Goal: Task Accomplishment & Management: Manage account settings

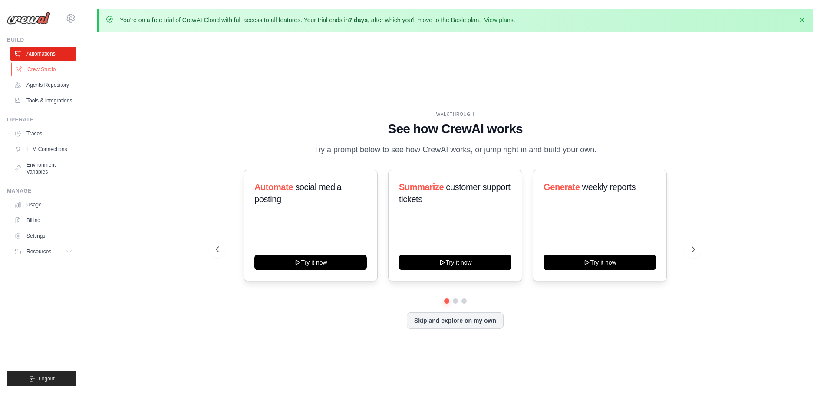
click at [49, 67] on link "Crew Studio" at bounding box center [44, 70] width 66 height 14
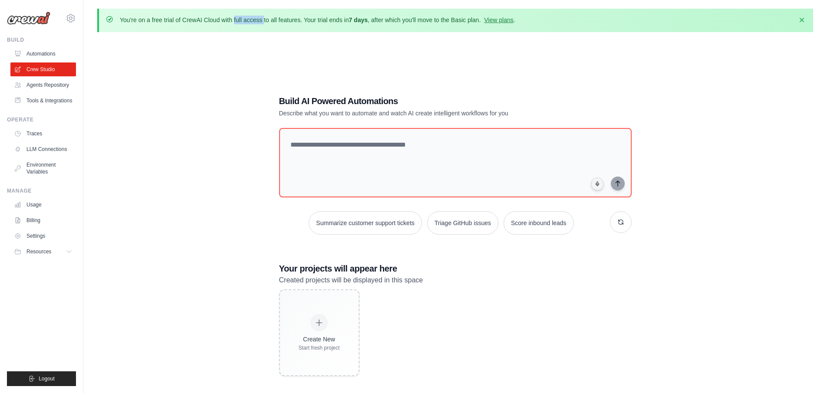
drag, startPoint x: 171, startPoint y: 20, endPoint x: 246, endPoint y: 22, distance: 74.7
click at [246, 22] on p "You're on a free trial of CrewAI Cloud with full access to all features. Your t…" at bounding box center [317, 20] width 395 height 9
click at [251, 52] on div "Build AI Powered Automations Describe what you want to automate and watch AI cr…" at bounding box center [455, 235] width 716 height 393
click at [507, 19] on link "View plans" at bounding box center [498, 19] width 29 height 7
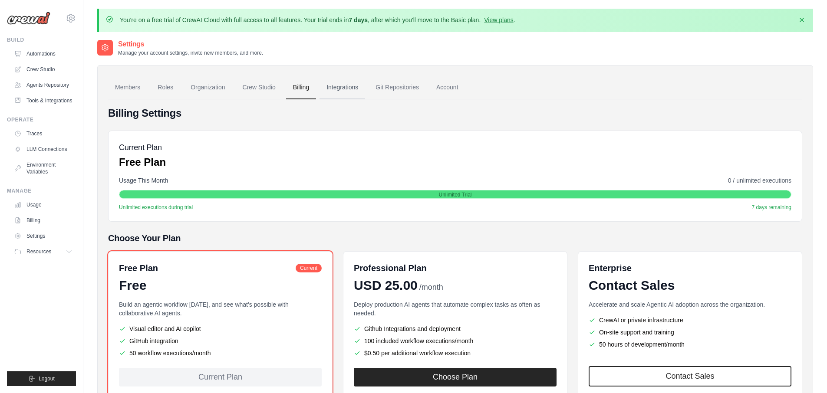
click at [346, 87] on link "Integrations" at bounding box center [343, 87] width 46 height 23
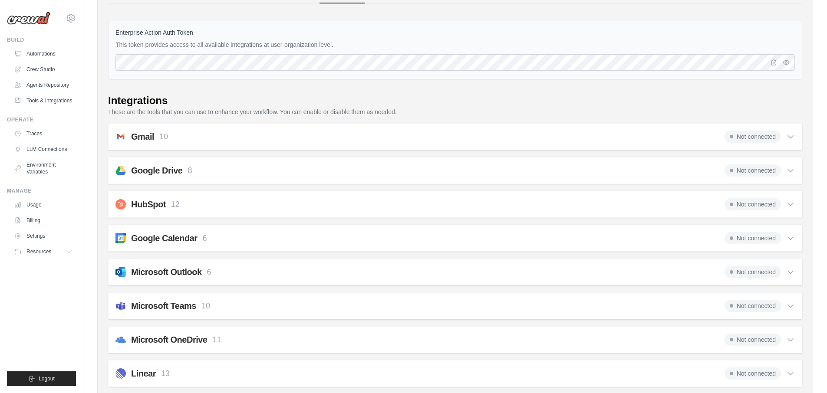
scroll to position [99, 0]
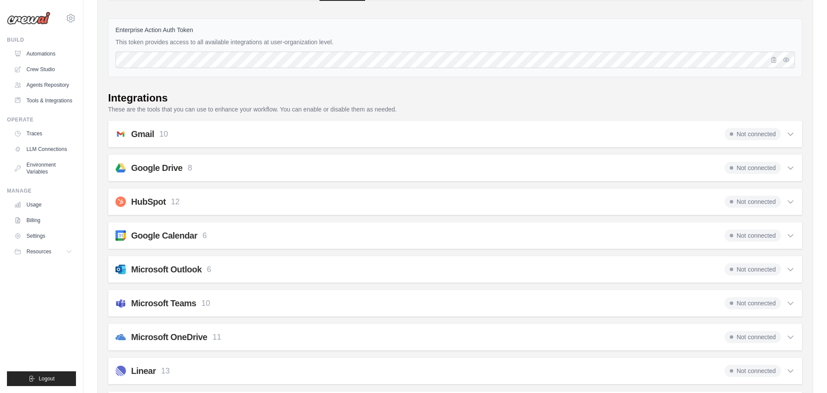
click at [791, 134] on icon at bounding box center [790, 134] width 5 height 3
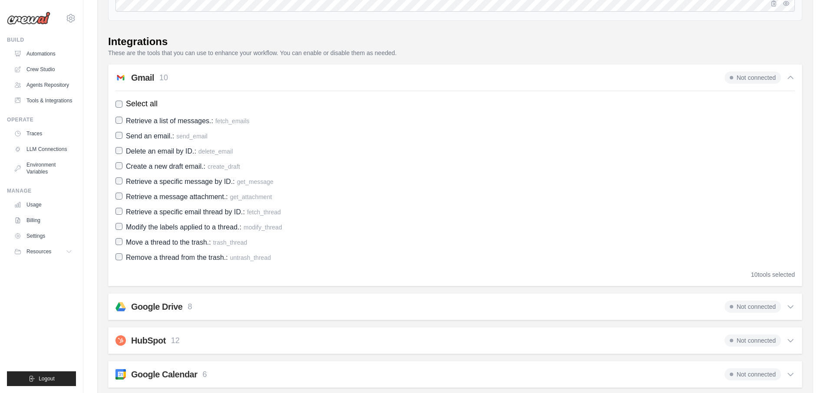
scroll to position [158, 0]
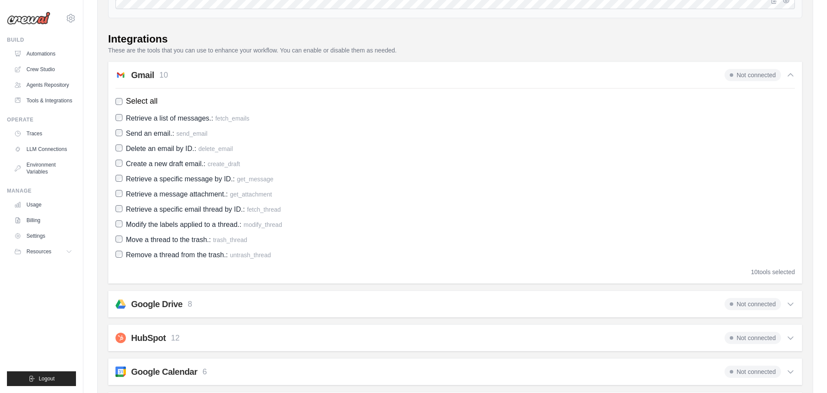
click at [793, 77] on icon at bounding box center [790, 75] width 9 height 9
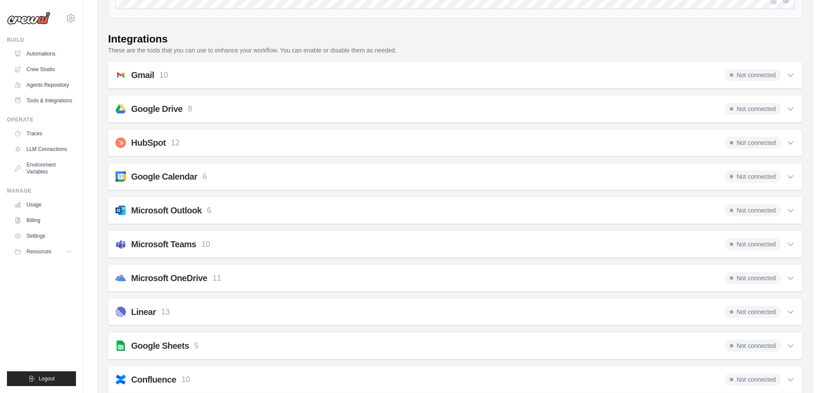
click at [791, 74] on icon at bounding box center [790, 75] width 9 height 9
